Goal: Task Accomplishment & Management: Use online tool/utility

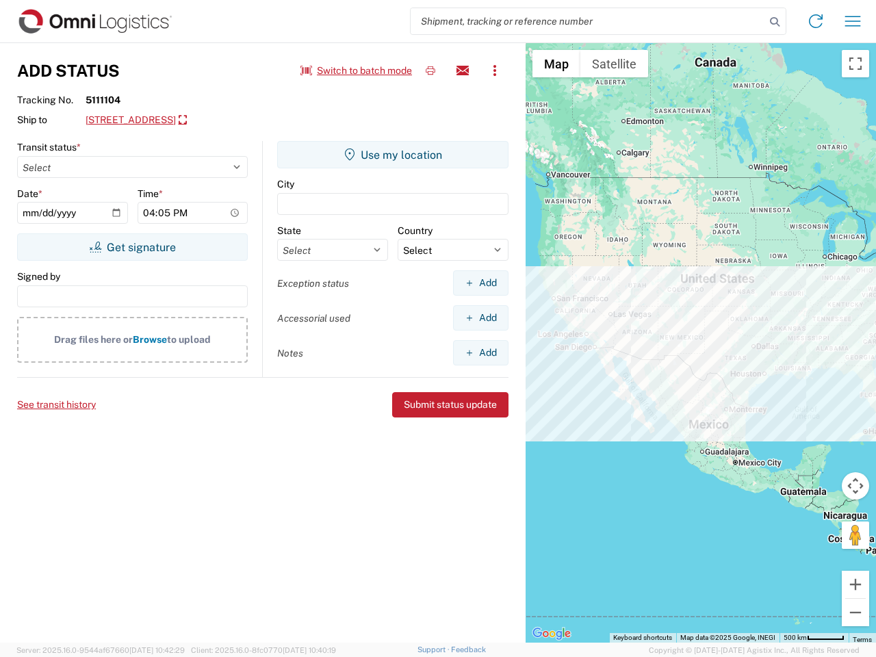
click at [588, 21] on input "search" at bounding box center [588, 21] width 354 height 26
click at [775, 22] on icon at bounding box center [774, 21] width 19 height 19
click at [816, 21] on icon at bounding box center [816, 21] width 22 height 22
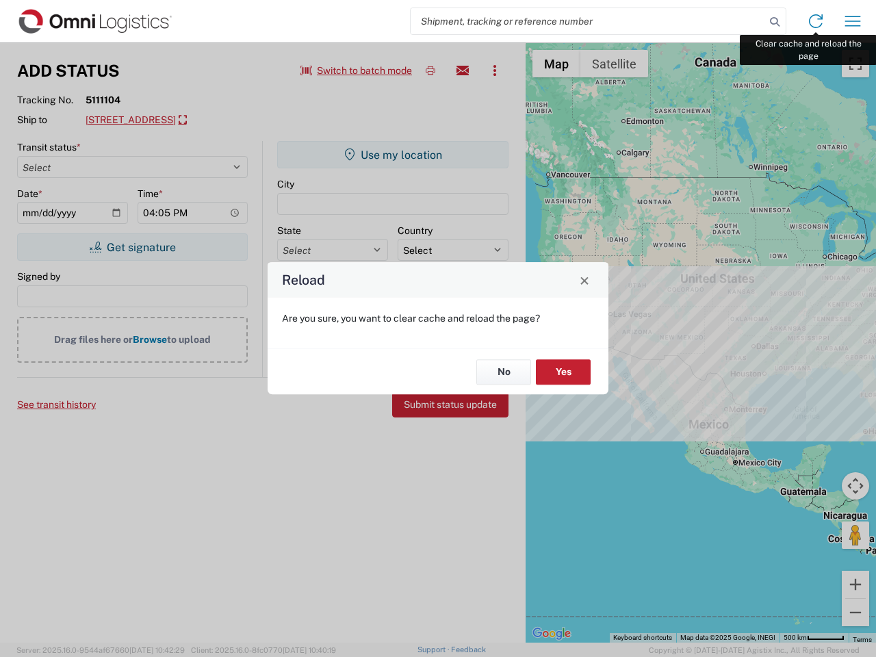
click at [853, 21] on div "Reload Are you sure, you want to clear cache and reload the page? No Yes" at bounding box center [438, 328] width 876 height 657
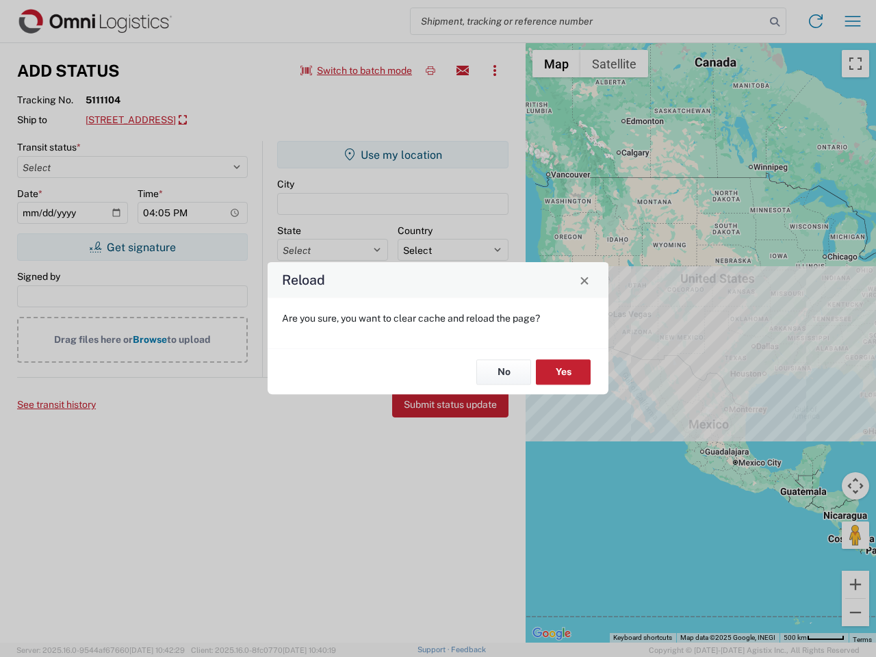
click at [356, 70] on div "Reload Are you sure, you want to clear cache and reload the page? No Yes" at bounding box center [438, 328] width 876 height 657
click at [430, 70] on div "Reload Are you sure, you want to clear cache and reload the page? No Yes" at bounding box center [438, 328] width 876 height 657
click at [463, 70] on div "Reload Are you sure, you want to clear cache and reload the page? No Yes" at bounding box center [438, 328] width 876 height 657
click at [495, 70] on div "Reload Are you sure, you want to clear cache and reload the page? No Yes" at bounding box center [438, 328] width 876 height 657
click at [209, 120] on div "Reload Are you sure, you want to clear cache and reload the page? No Yes" at bounding box center [438, 328] width 876 height 657
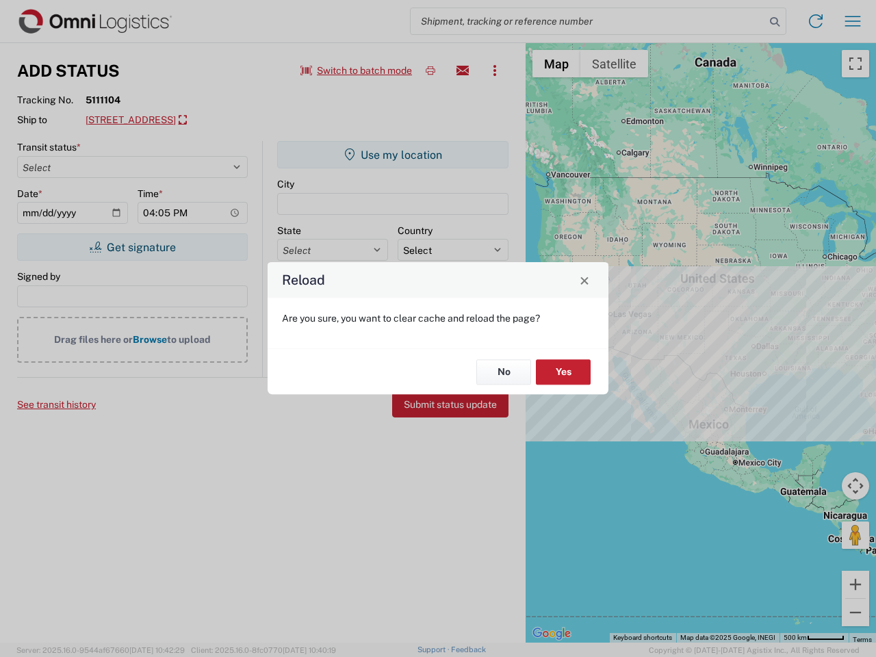
click at [132, 247] on div "Reload Are you sure, you want to clear cache and reload the page? No Yes" at bounding box center [438, 328] width 876 height 657
